Goal: Check status: Check status

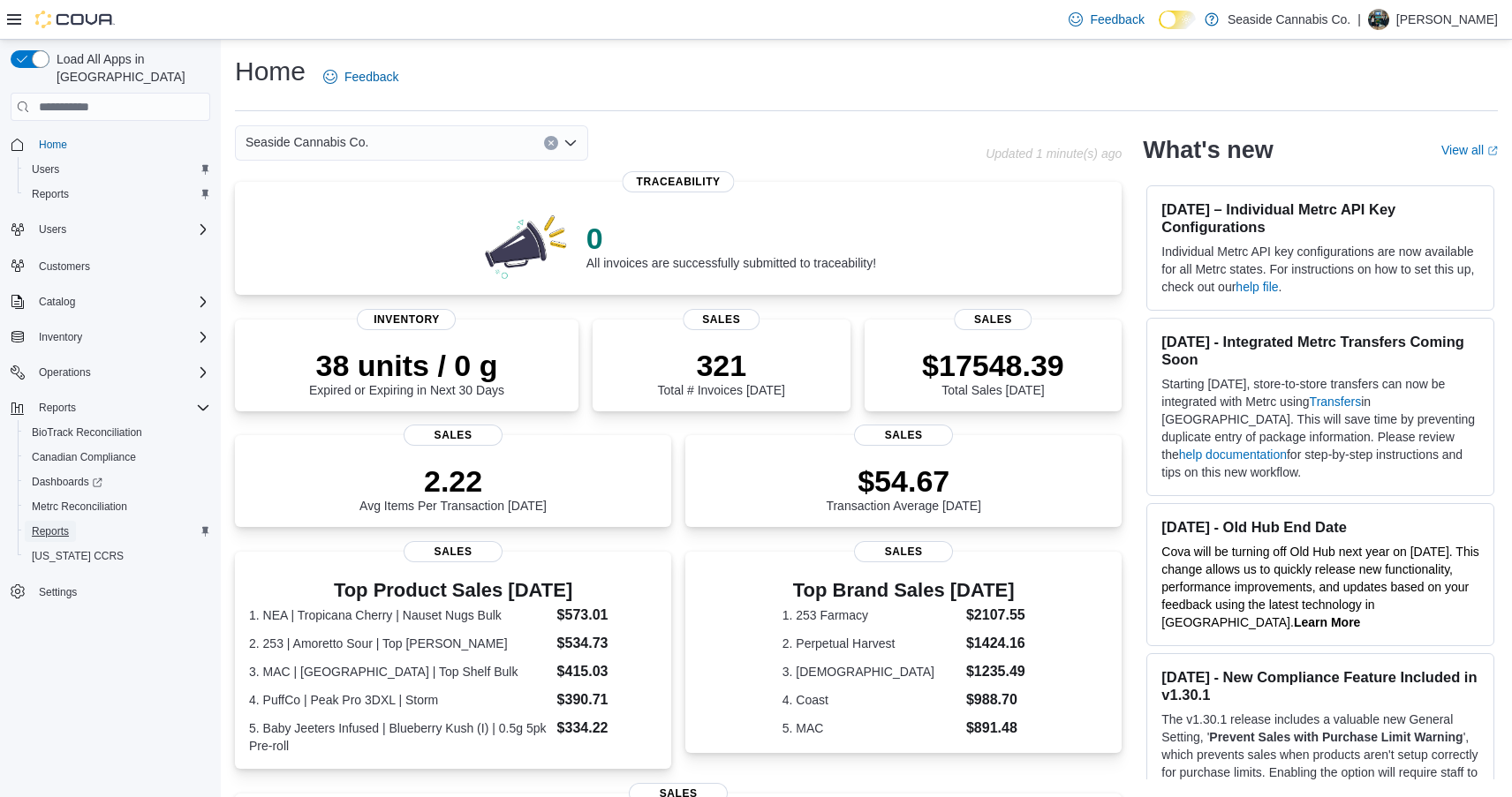
click at [48, 524] on span "Reports" at bounding box center [50, 531] width 37 height 14
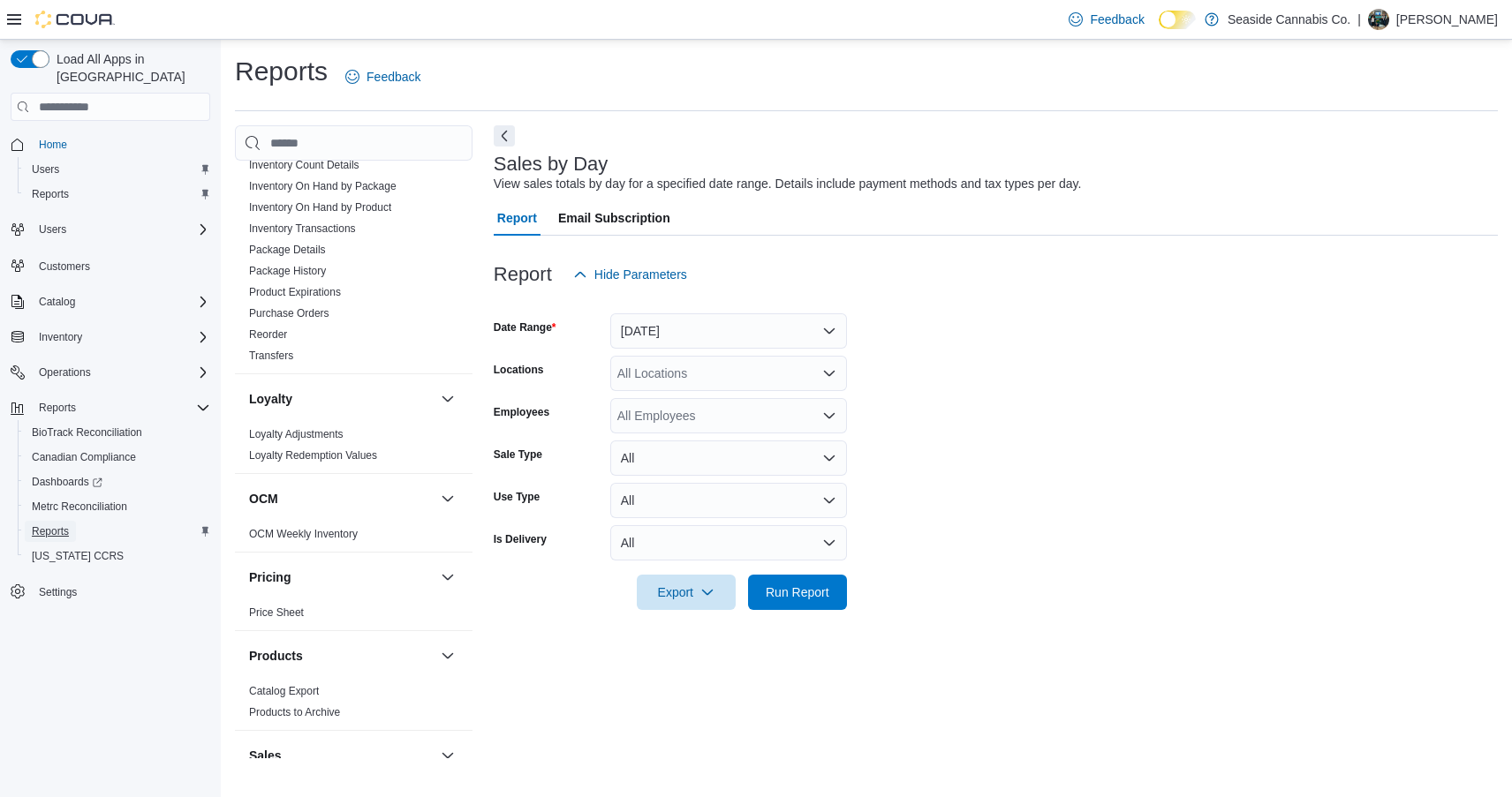
scroll to position [1182, 0]
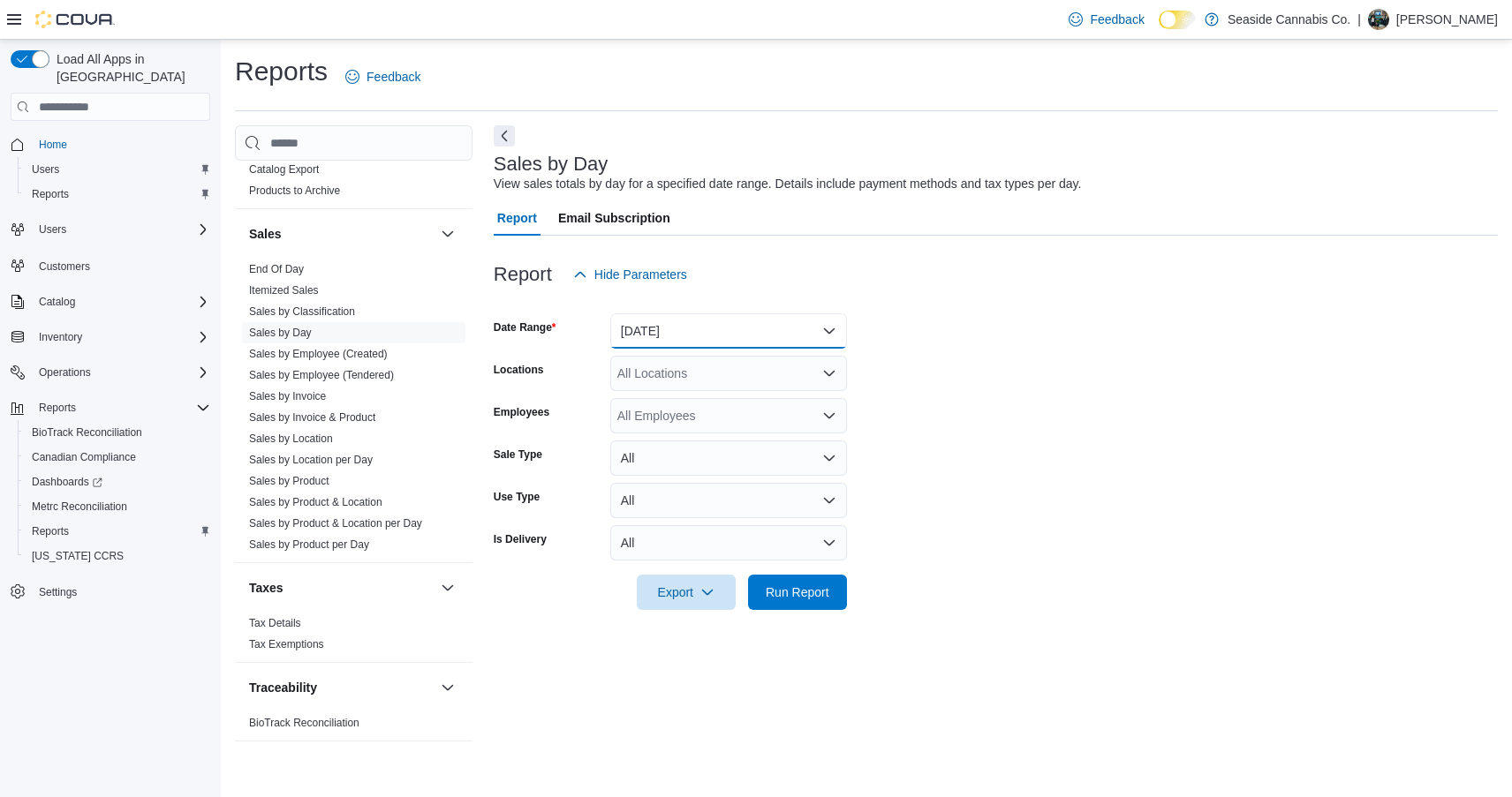
click at [740, 332] on button "[DATE]" at bounding box center [728, 330] width 237 height 35
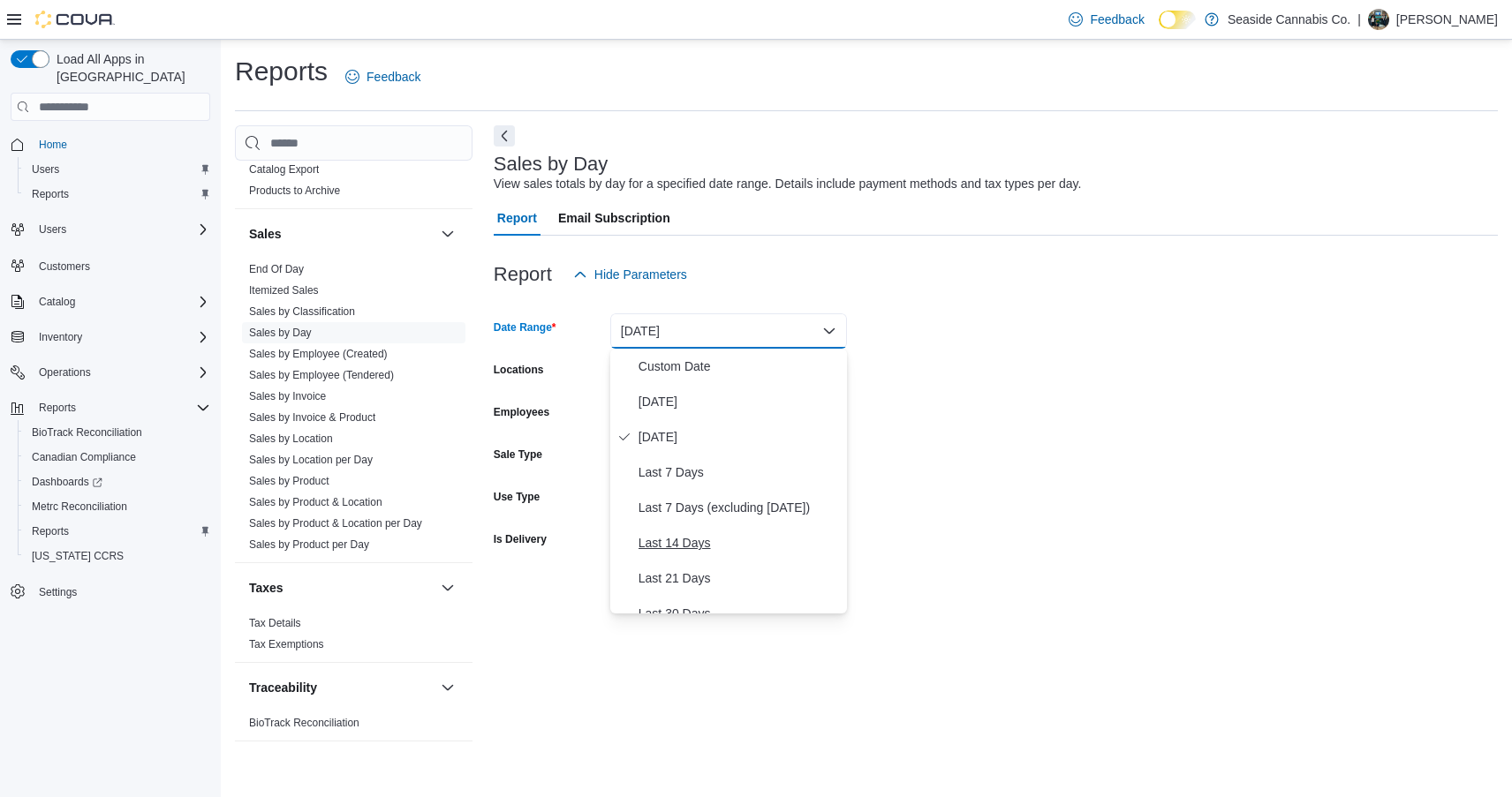
scroll to position [265, 0]
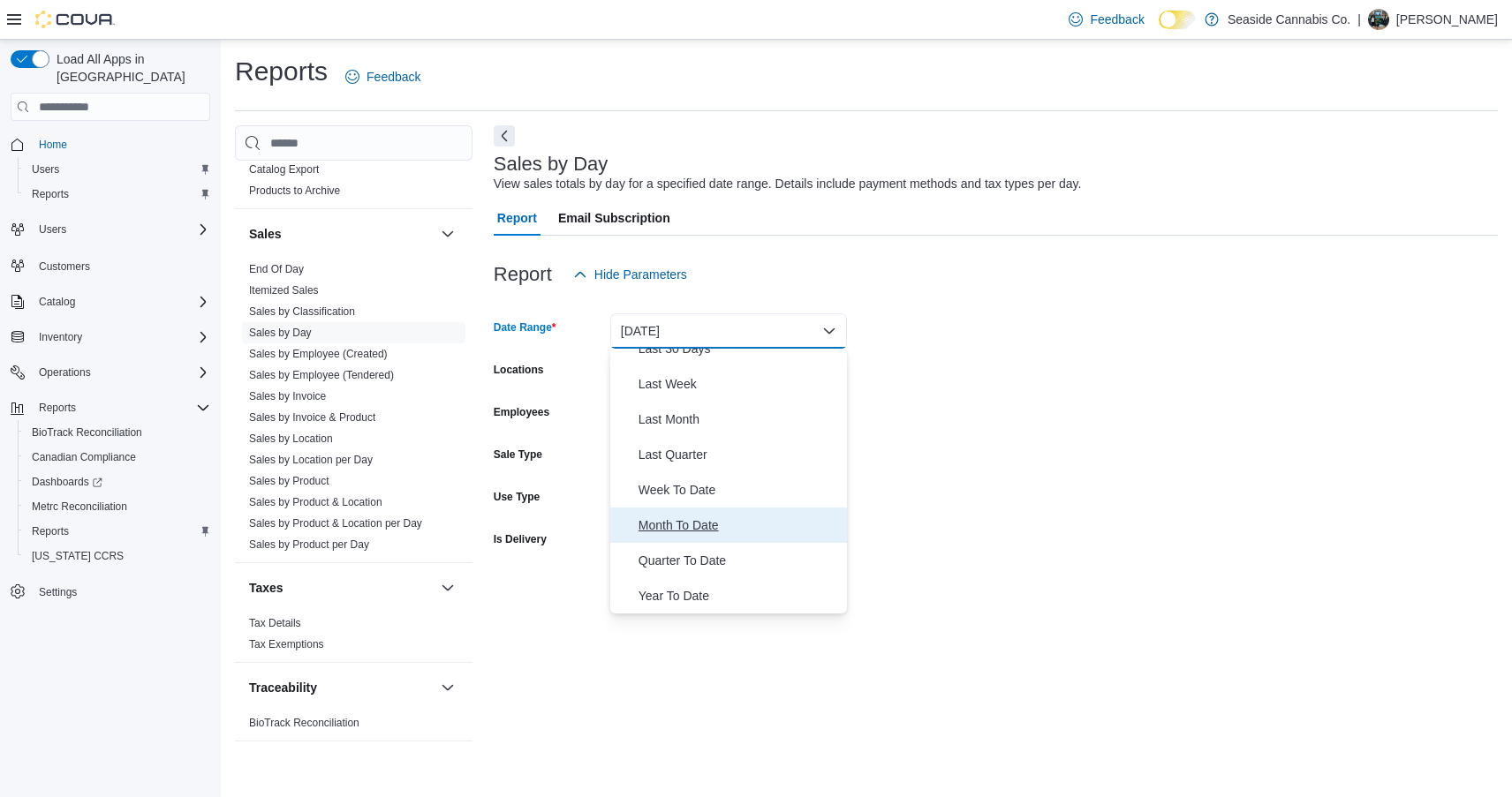
click at [690, 526] on span "Month To Date" at bounding box center [738, 525] width 201 height 21
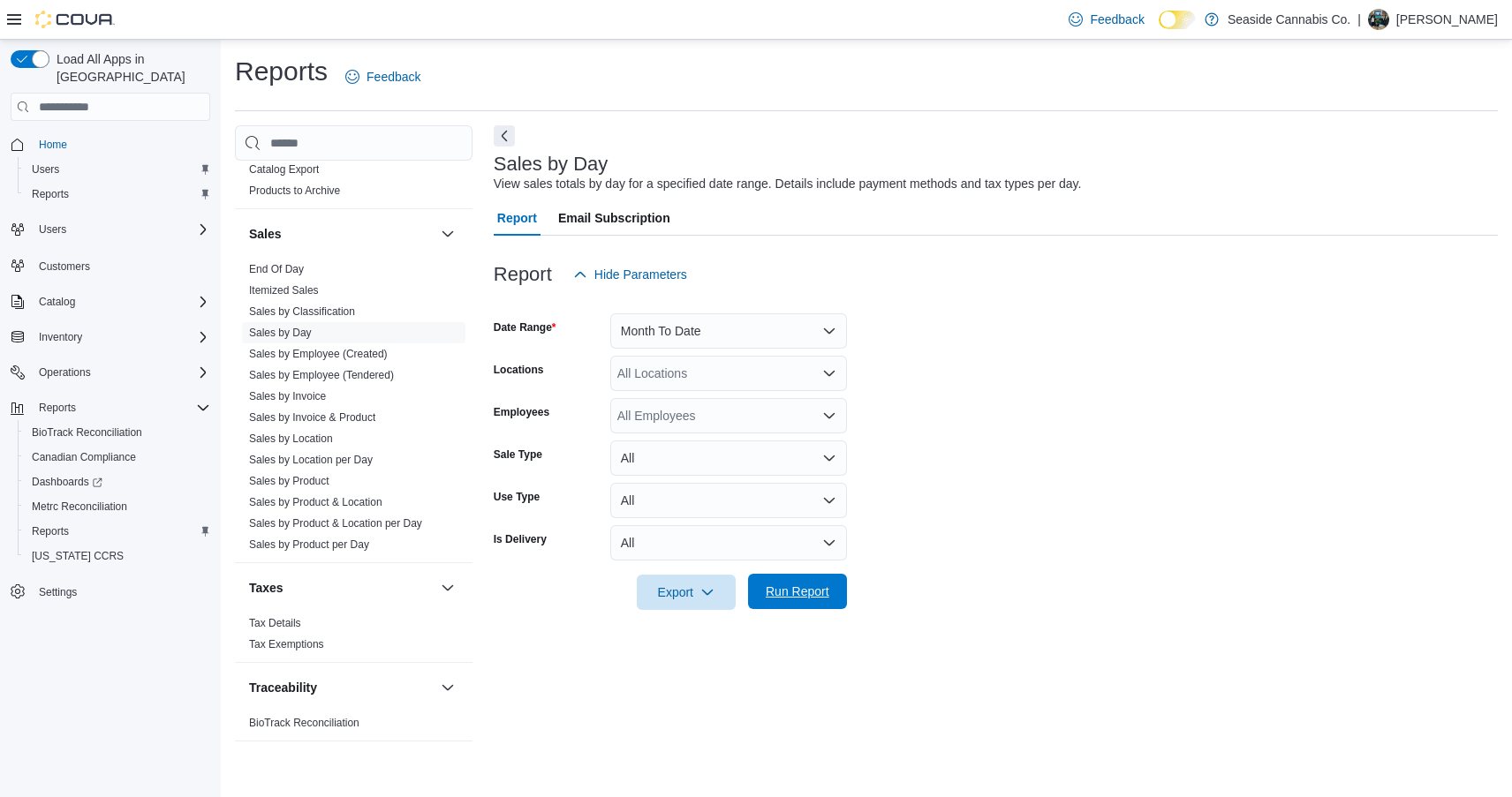
click at [775, 585] on span "Run Report" at bounding box center [798, 592] width 64 height 18
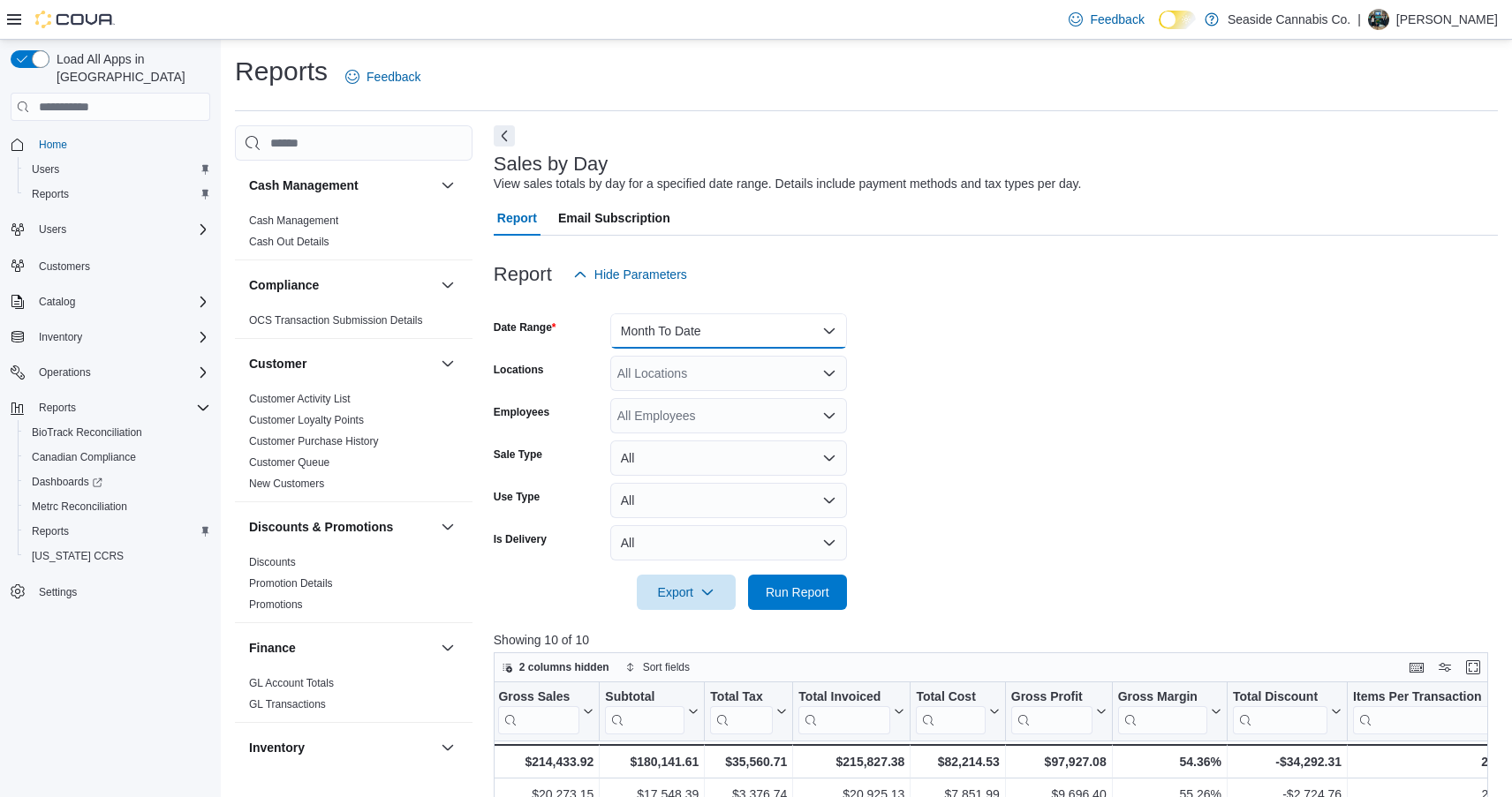
click at [819, 331] on button "Month To Date" at bounding box center [728, 330] width 237 height 35
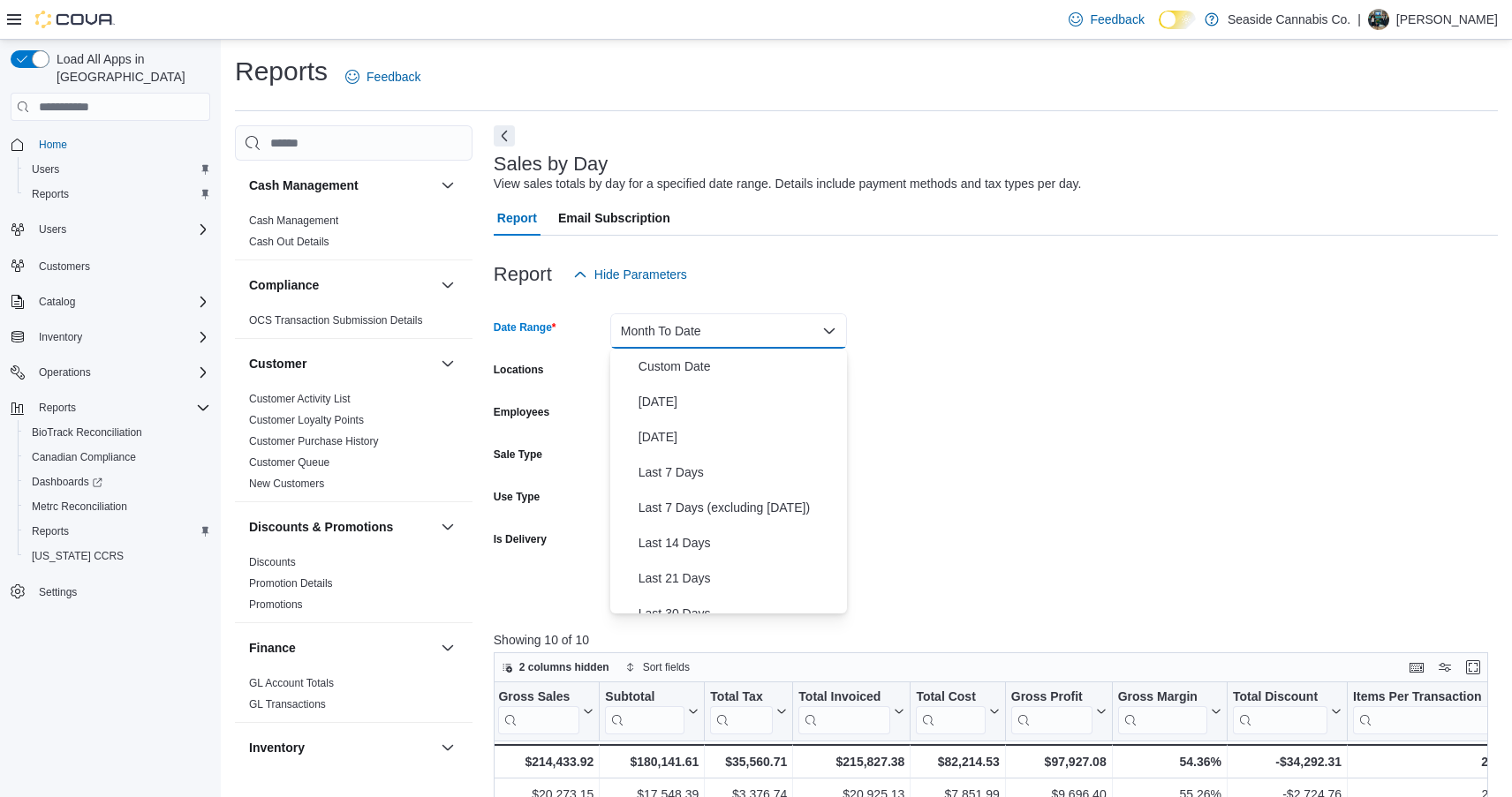
scroll to position [265, 0]
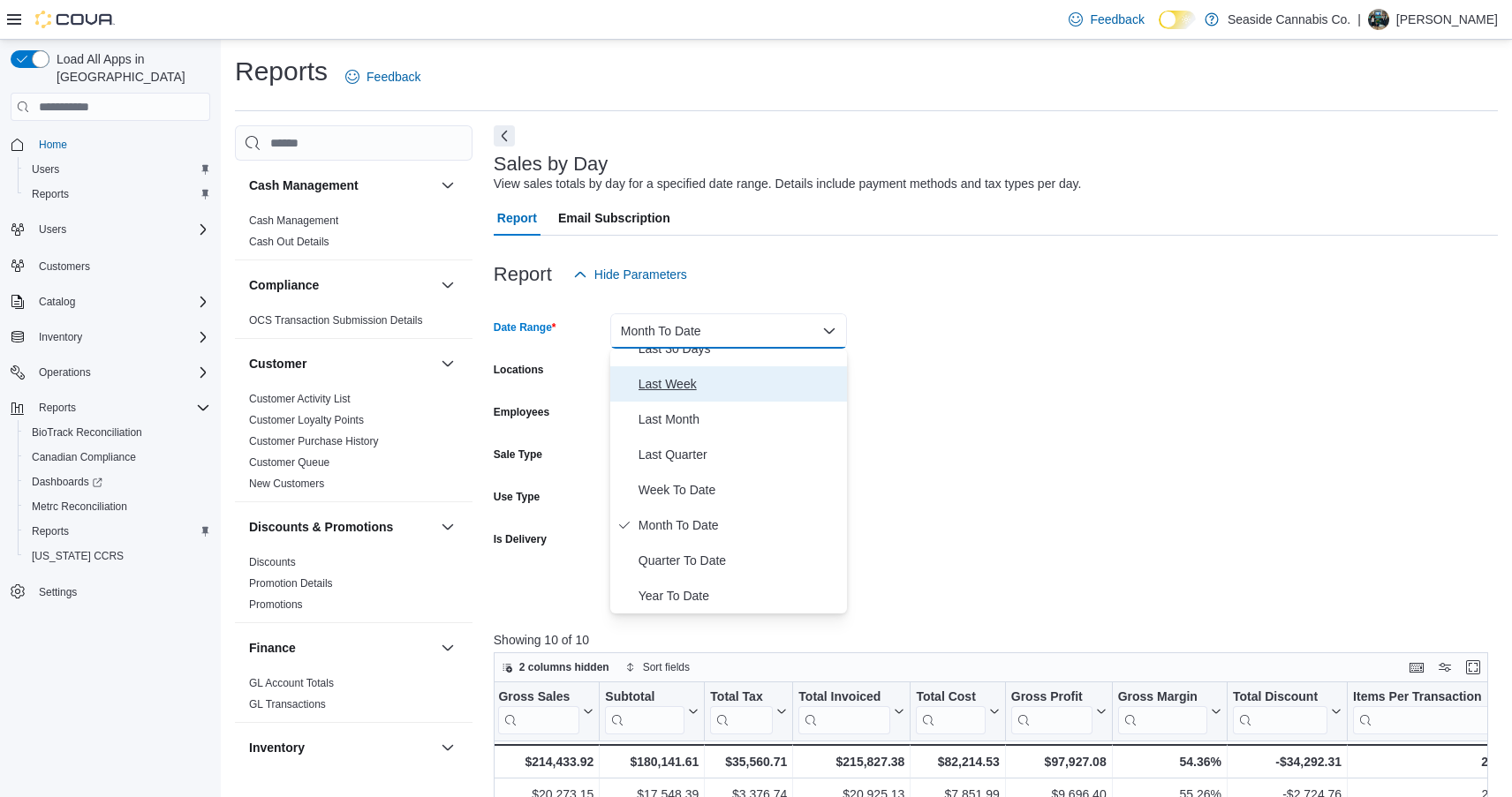
click at [681, 383] on span "Last Week" at bounding box center [738, 383] width 201 height 21
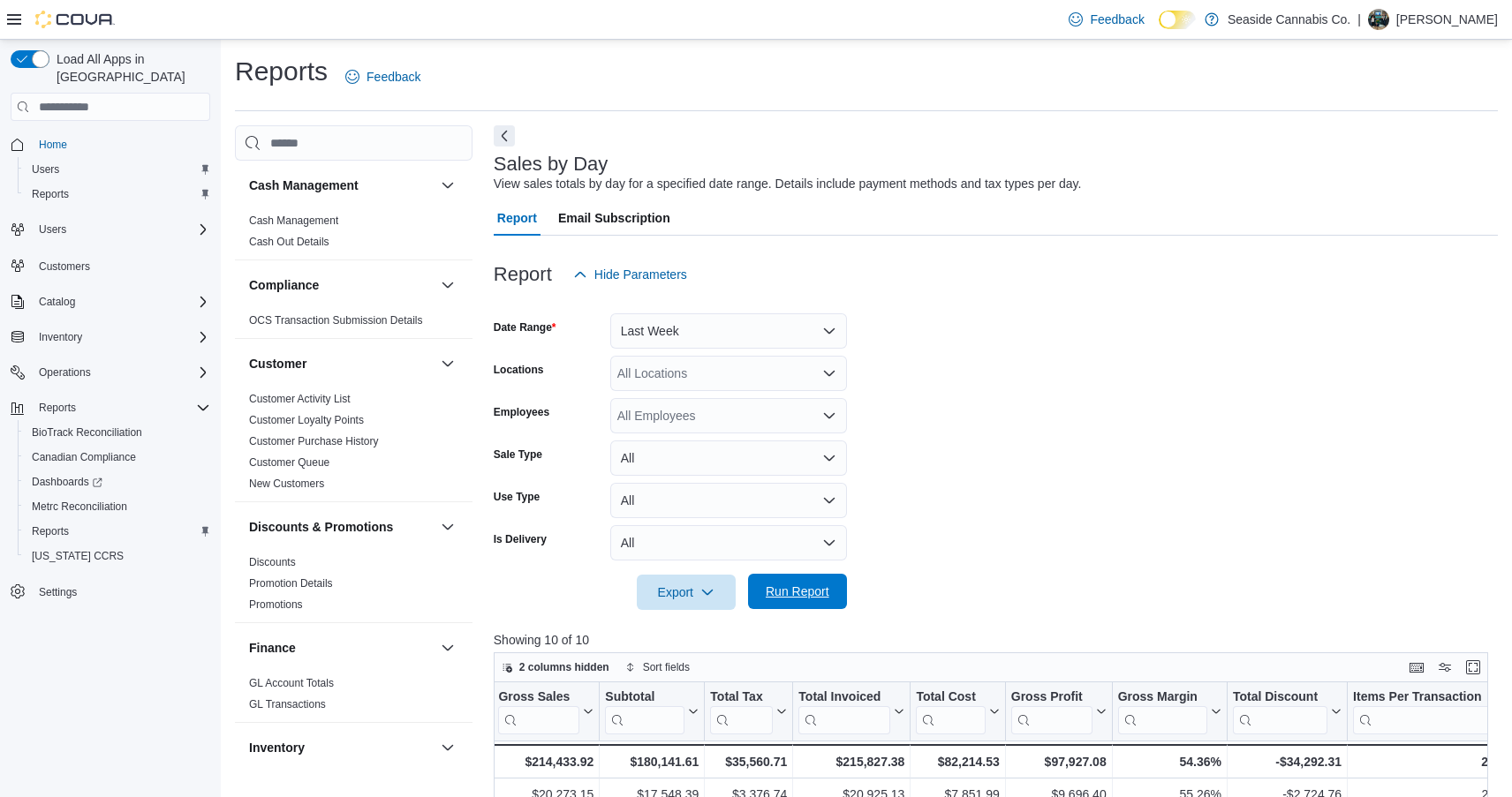
click at [800, 592] on span "Run Report" at bounding box center [798, 592] width 64 height 18
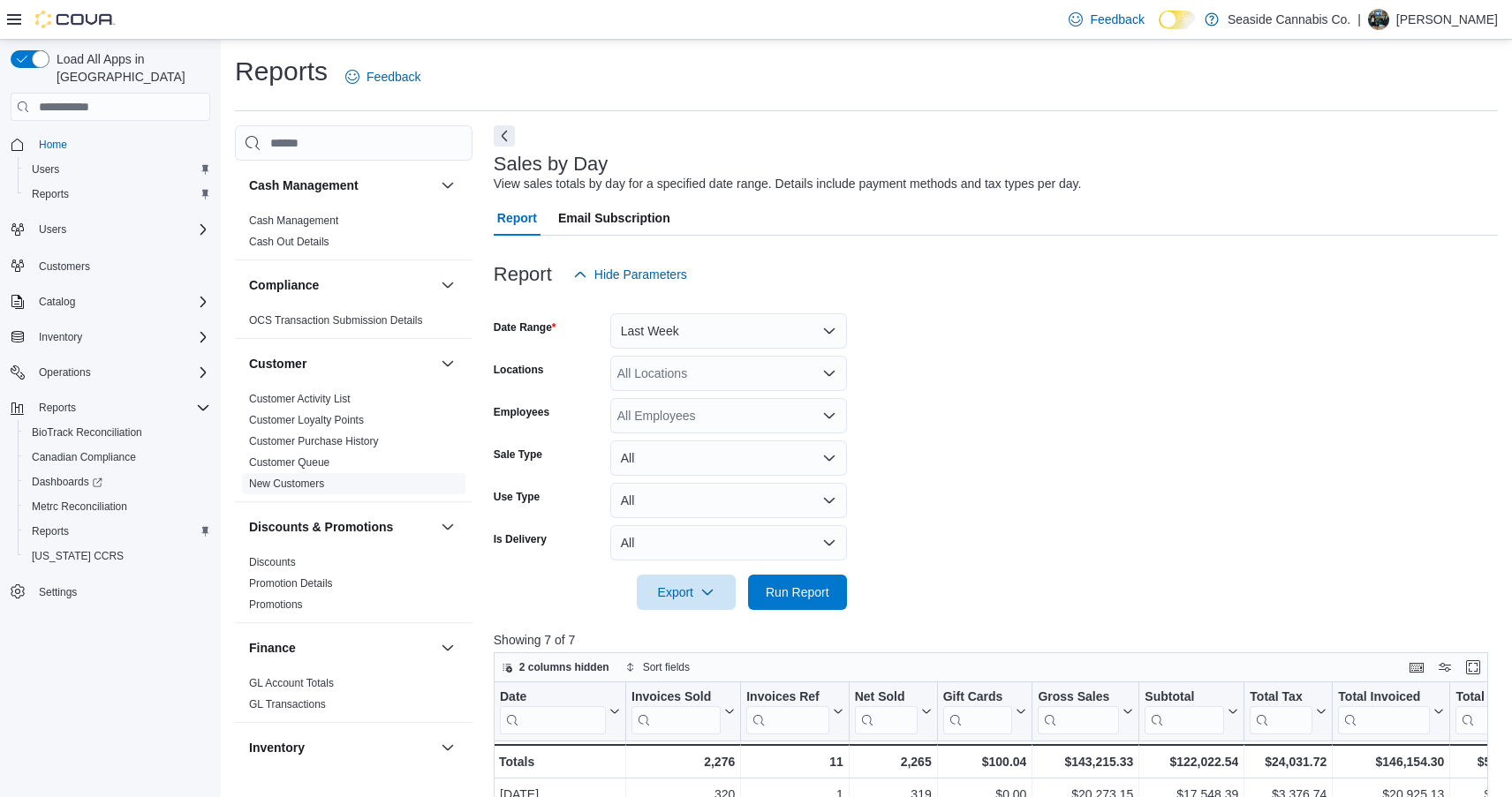
click at [295, 487] on link "New Customers" at bounding box center [286, 484] width 75 height 12
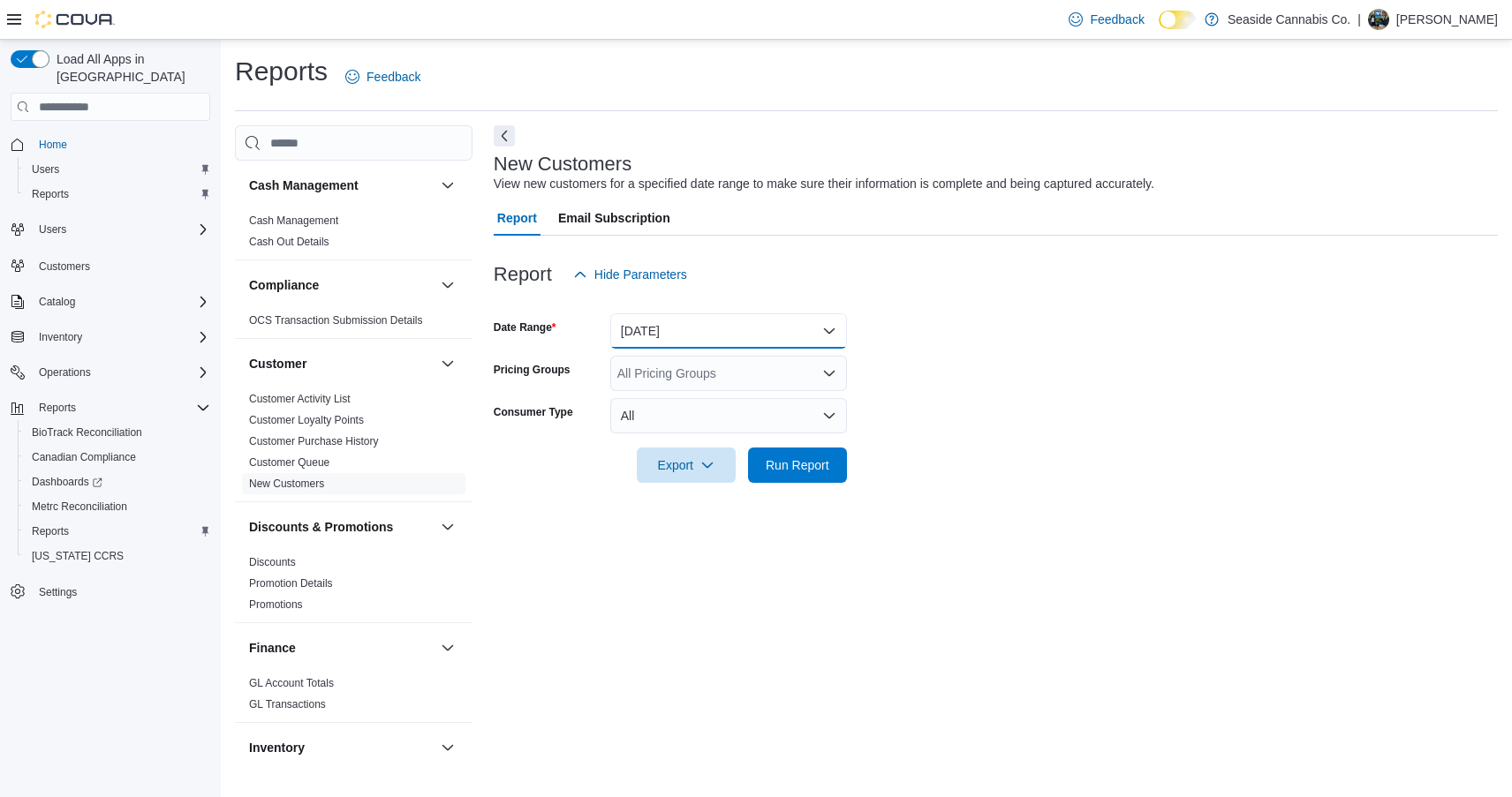
click at [699, 336] on button "[DATE]" at bounding box center [728, 330] width 237 height 35
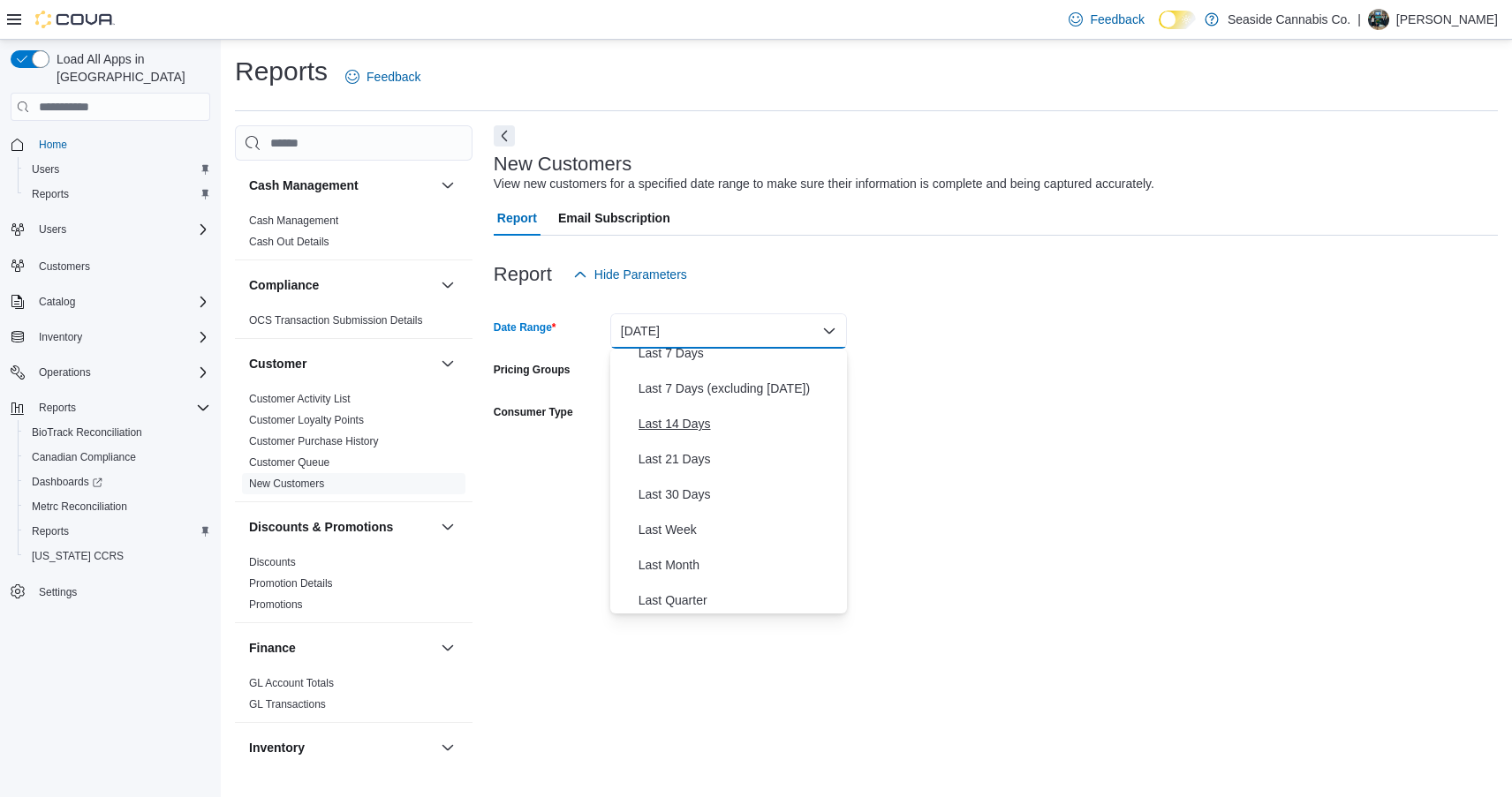
scroll to position [149, 0]
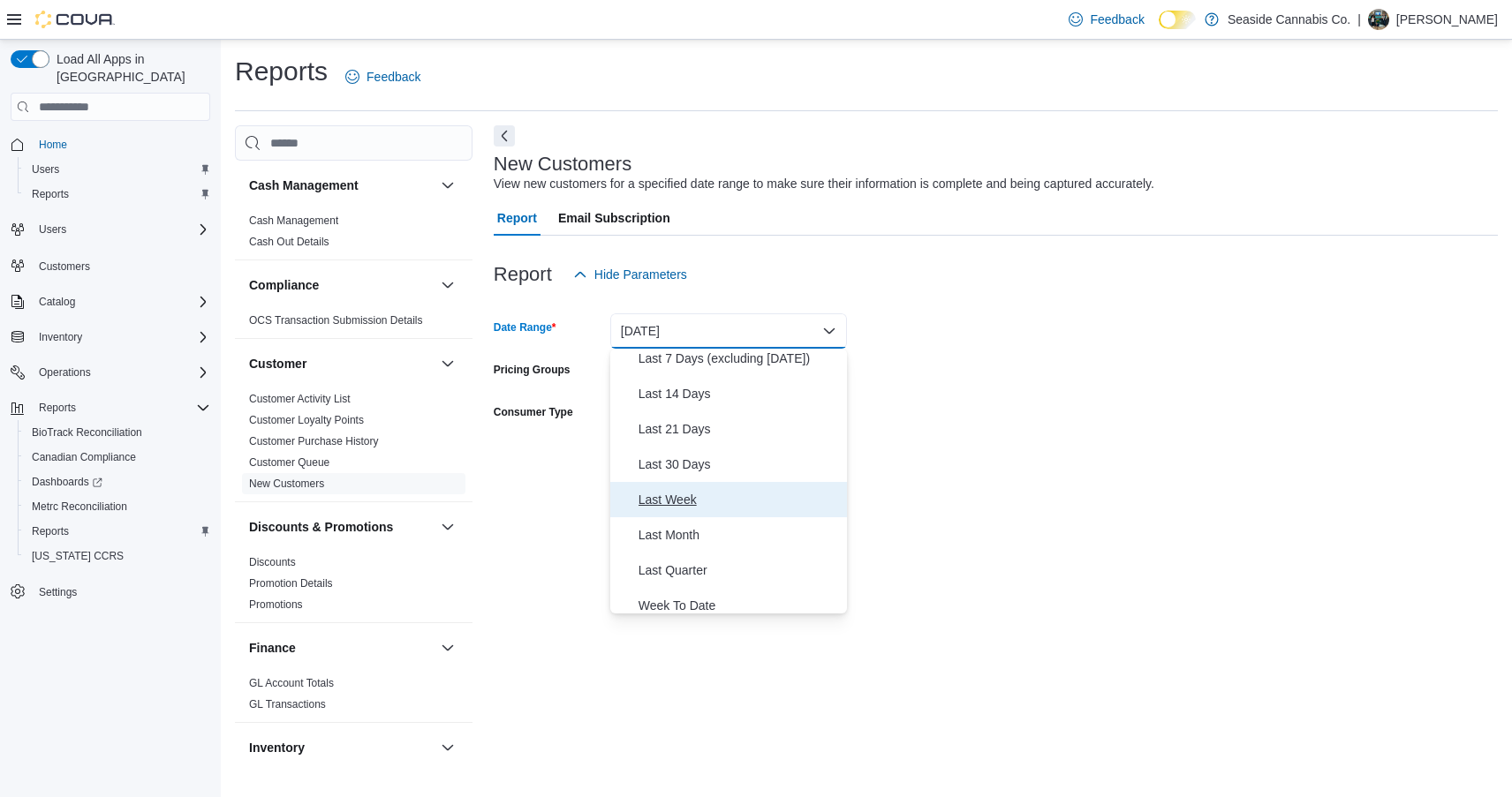
click at [678, 498] on span "Last Week" at bounding box center [738, 499] width 201 height 21
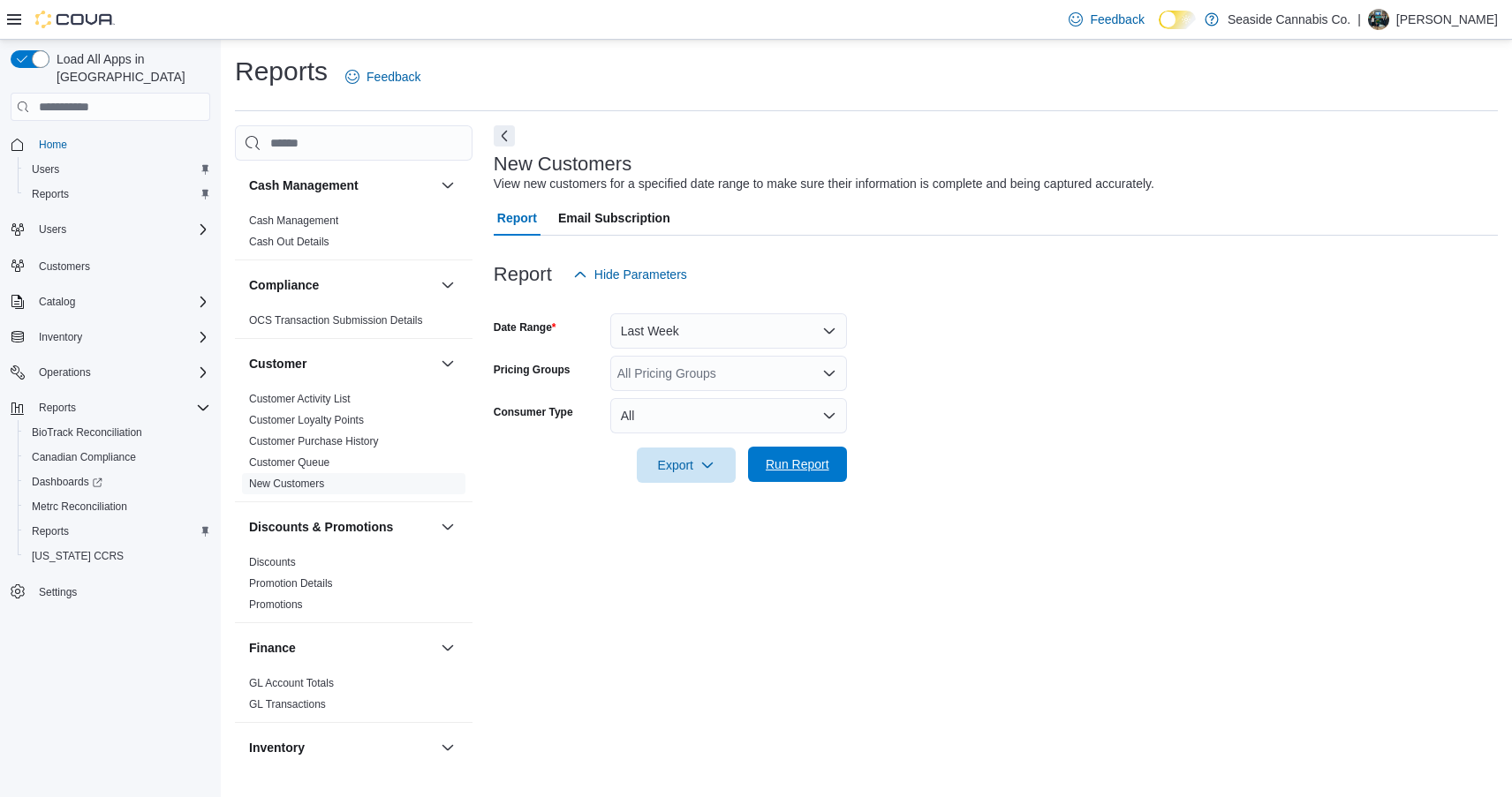
click at [799, 464] on span "Run Report" at bounding box center [798, 465] width 64 height 18
